Goal: Task Accomplishment & Management: Manage account settings

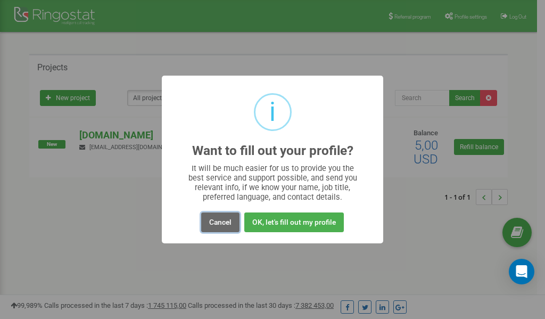
click at [212, 224] on button "Cancel" at bounding box center [220, 222] width 38 height 20
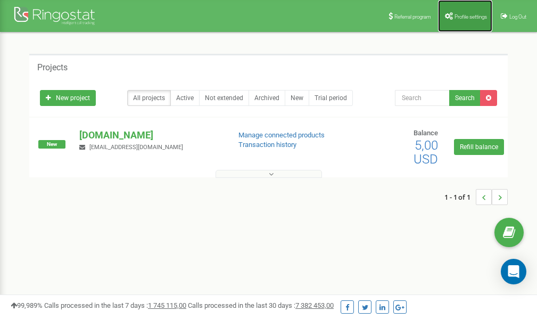
click at [466, 20] on link "Profile settings" at bounding box center [465, 16] width 54 height 32
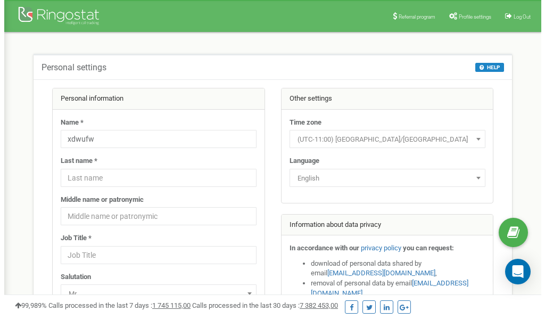
scroll to position [53, 0]
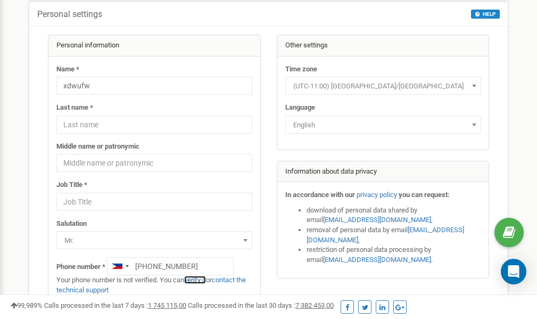
click at [200, 281] on link "verify it" at bounding box center [195, 280] width 22 height 8
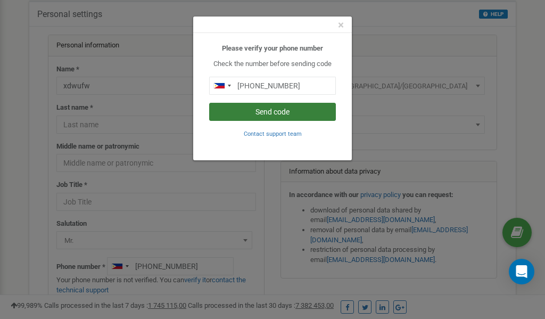
click at [252, 110] on button "Send code" at bounding box center [272, 112] width 127 height 18
